Goal: Find specific fact: Find specific fact

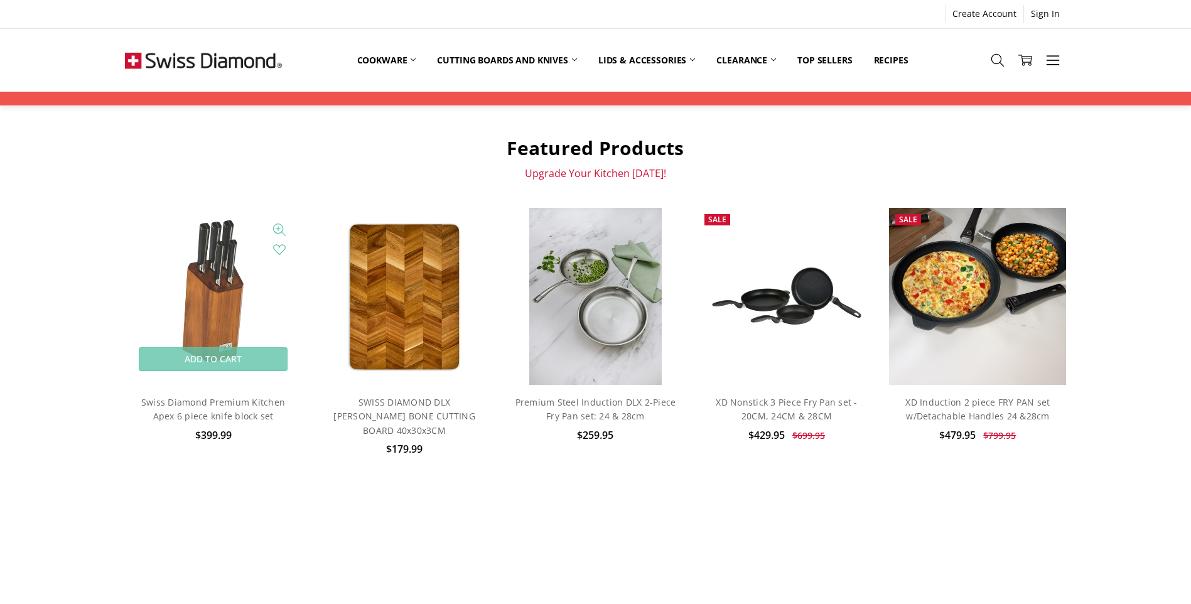
scroll to position [439, 0]
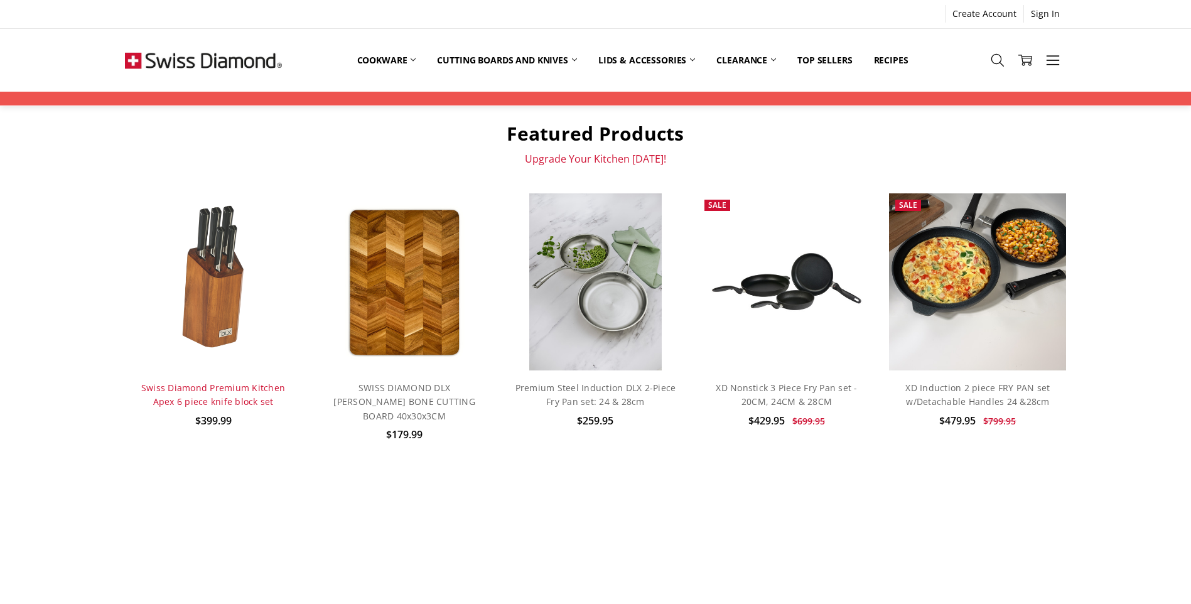
click at [230, 400] on link "Swiss Diamond Premium Kitchen Apex 6 piece knife block set" at bounding box center [213, 395] width 144 height 26
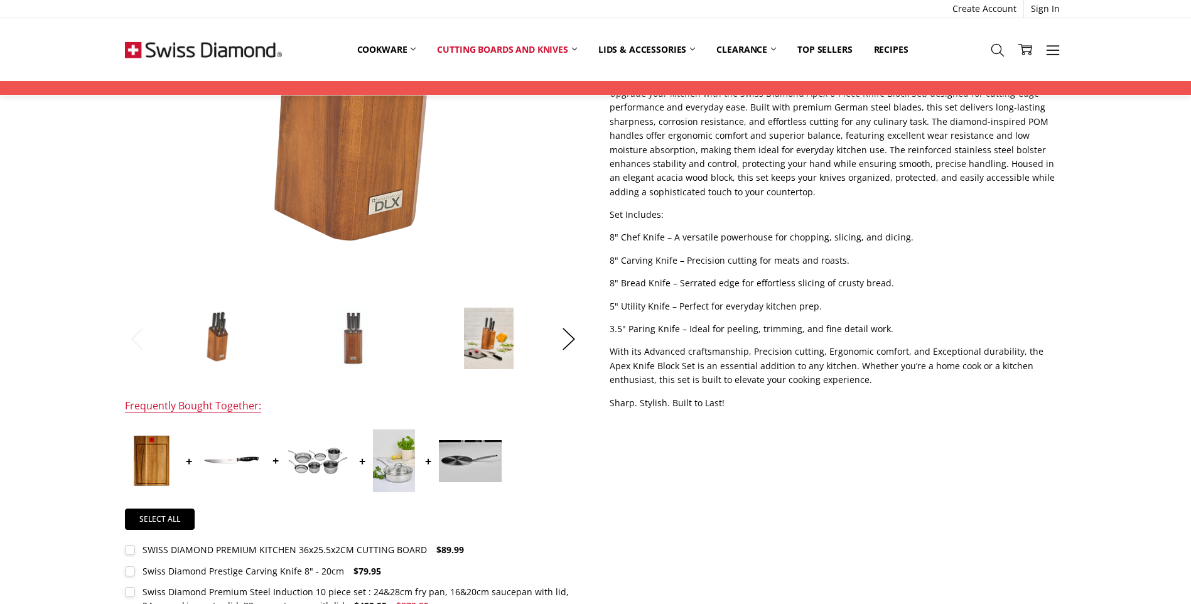
scroll to position [126, 0]
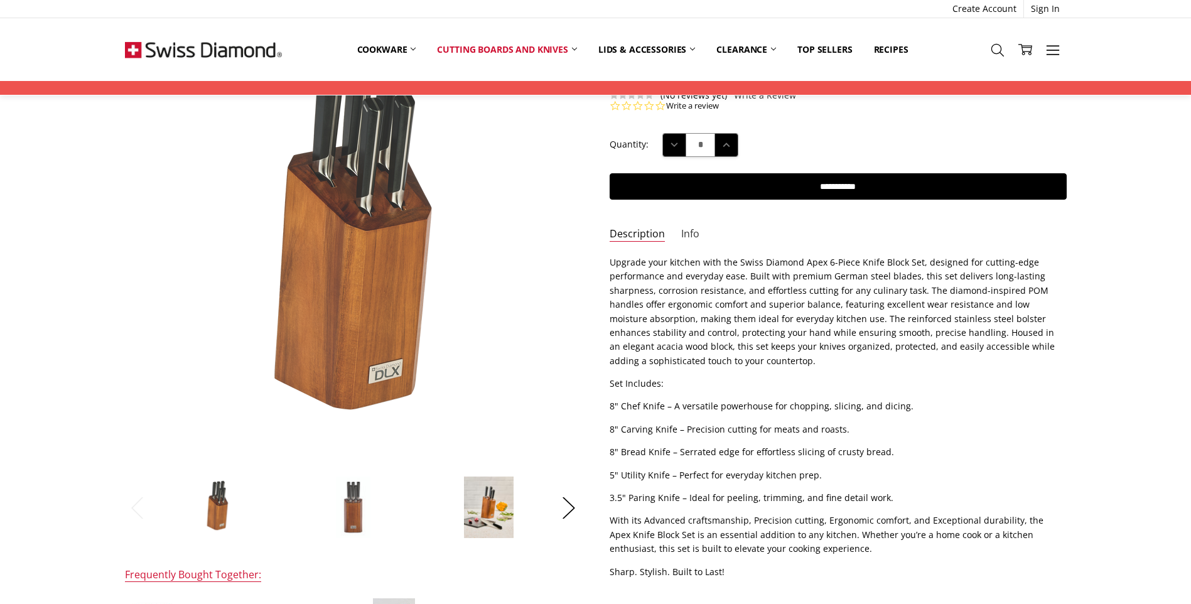
click at [685, 240] on li "Info" at bounding box center [690, 237] width 18 height 21
click at [687, 234] on link "Info" at bounding box center [690, 234] width 18 height 14
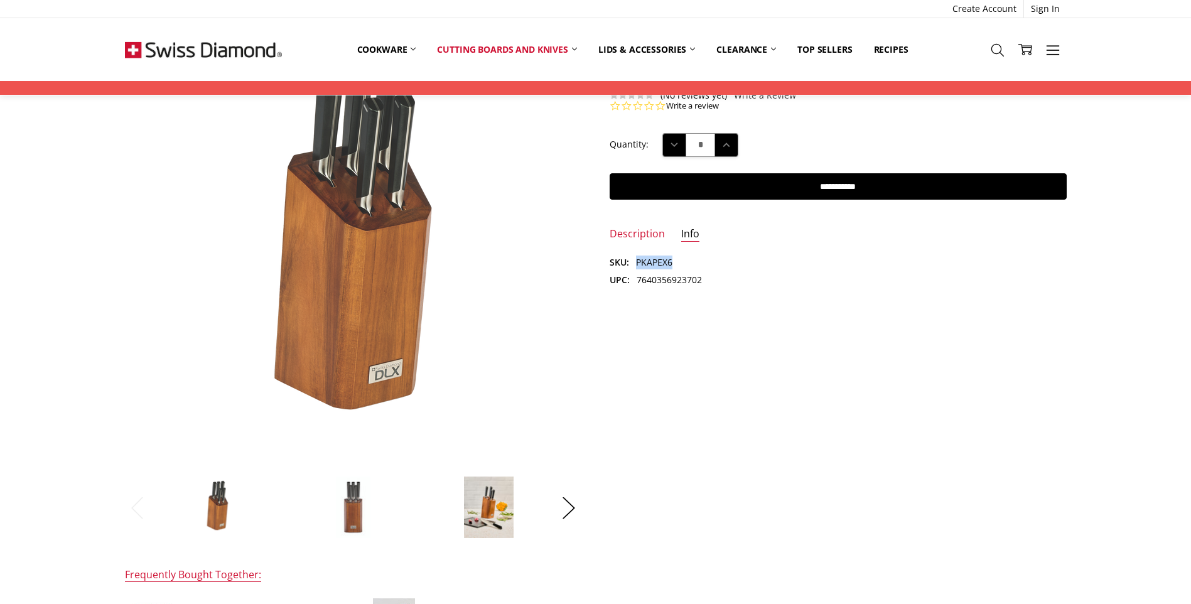
drag, startPoint x: 638, startPoint y: 262, endPoint x: 673, endPoint y: 262, distance: 35.1
click at [673, 262] on dl "SKU: PKAPEX6 UPC: 7640356923702" at bounding box center [837, 271] width 457 height 32
copy dd "PKAPEX6"
